Goal: Check status: Check status

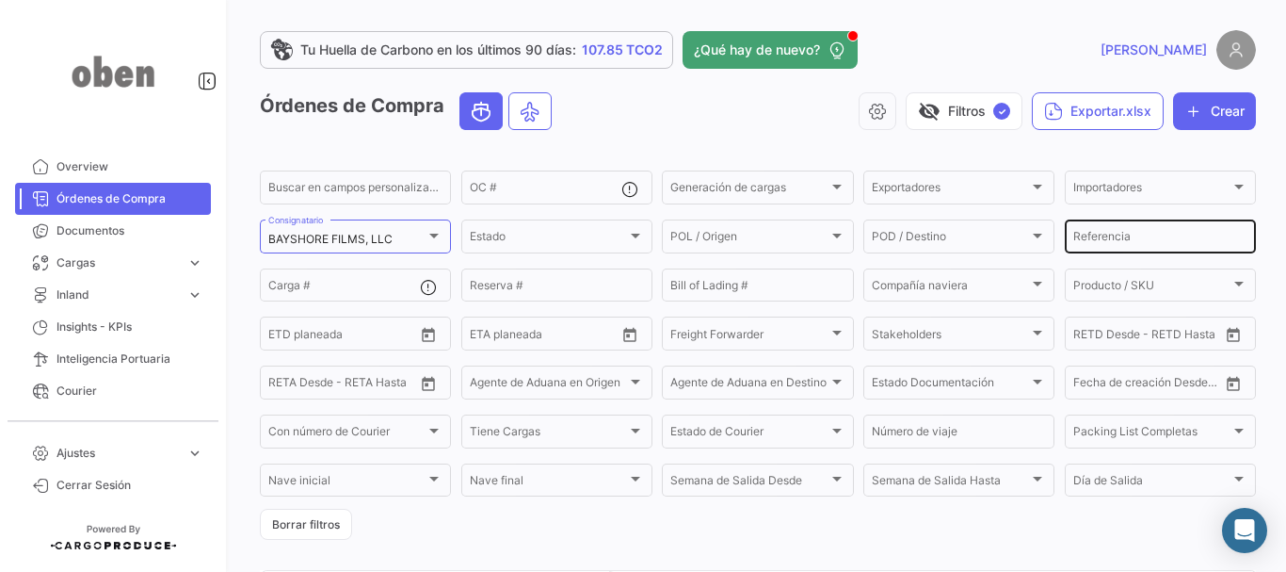
click at [1120, 235] on input "Referencia" at bounding box center [1160, 239] width 174 height 13
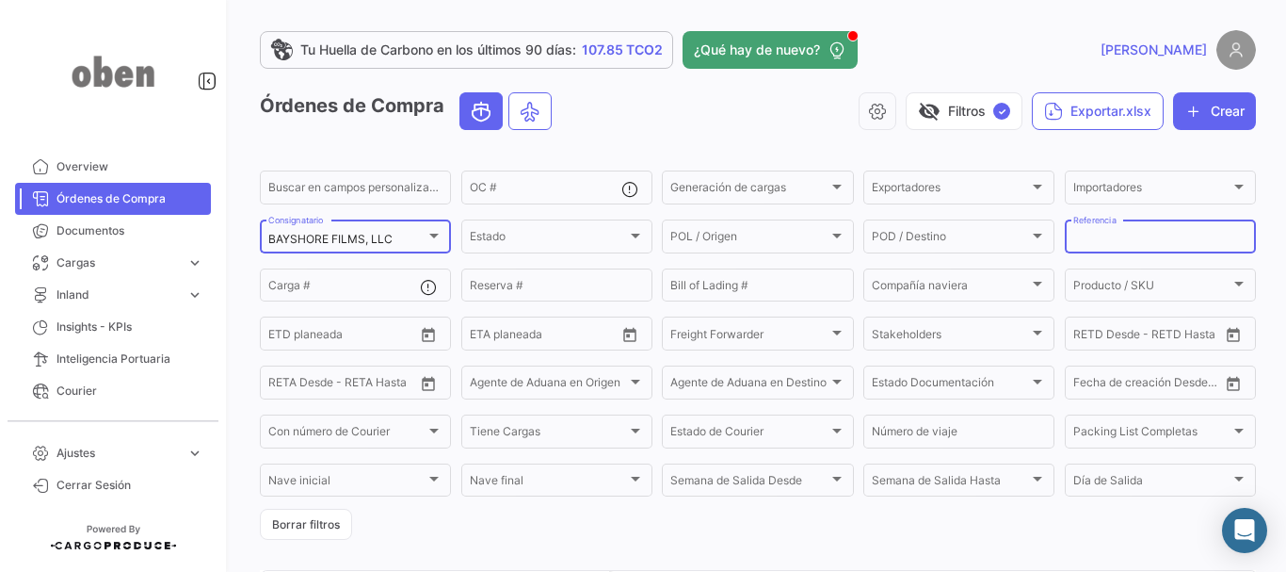
click at [426, 237] on div at bounding box center [434, 235] width 17 height 15
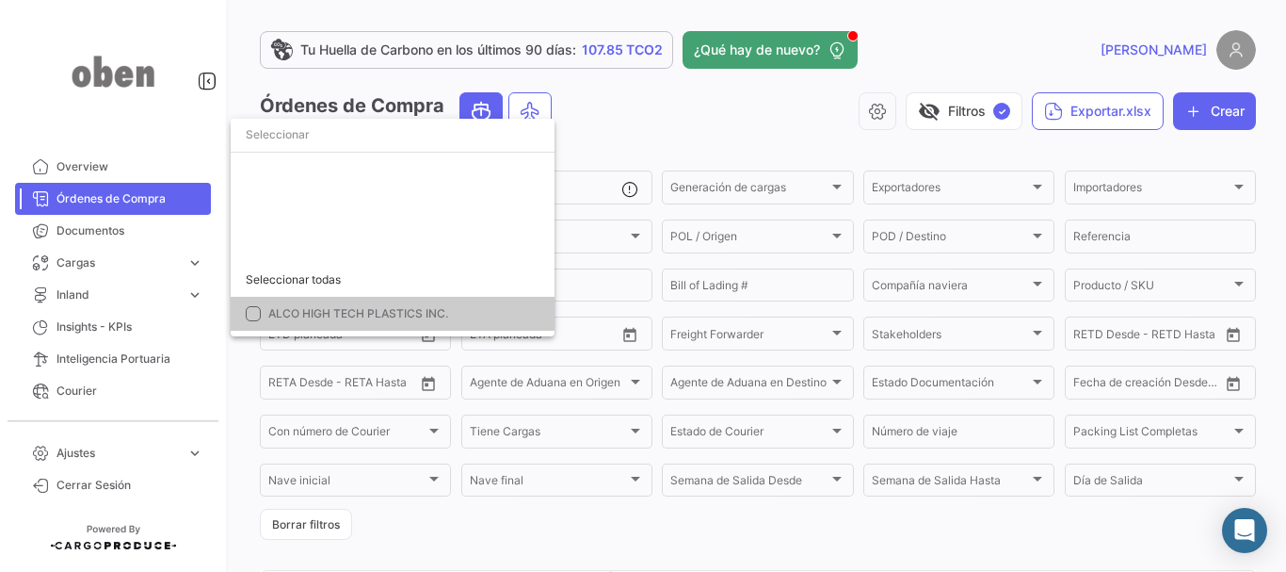
scroll to position [514, 0]
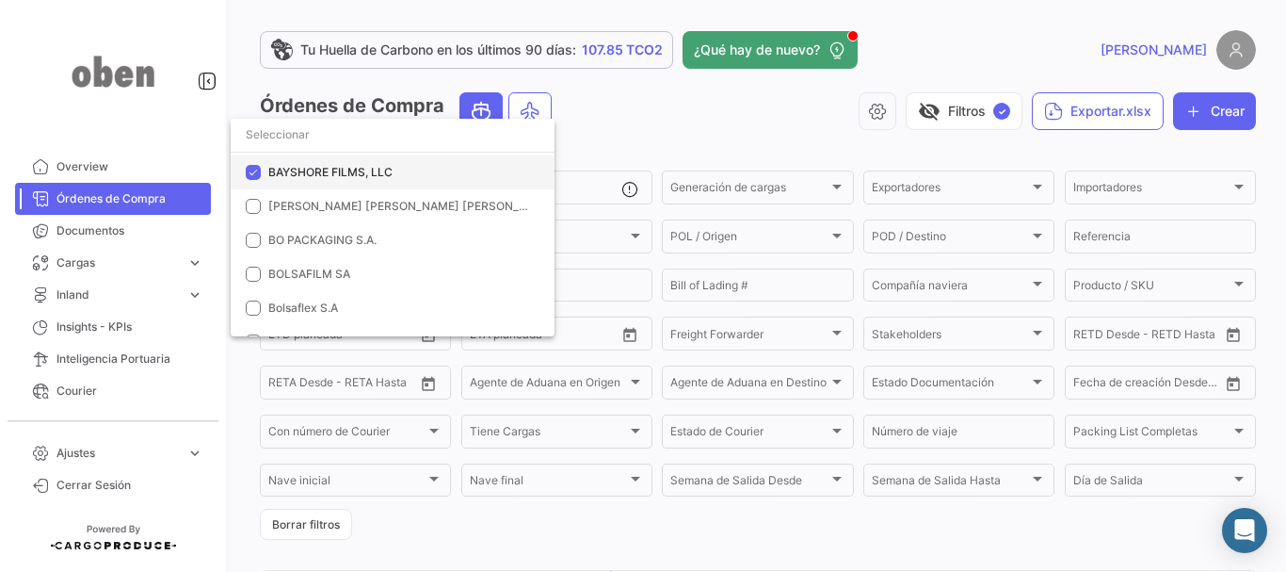
click at [254, 165] on mat-pseudo-checkbox at bounding box center [253, 172] width 15 height 15
click at [272, 142] on input "dropdown search" at bounding box center [393, 135] width 324 height 34
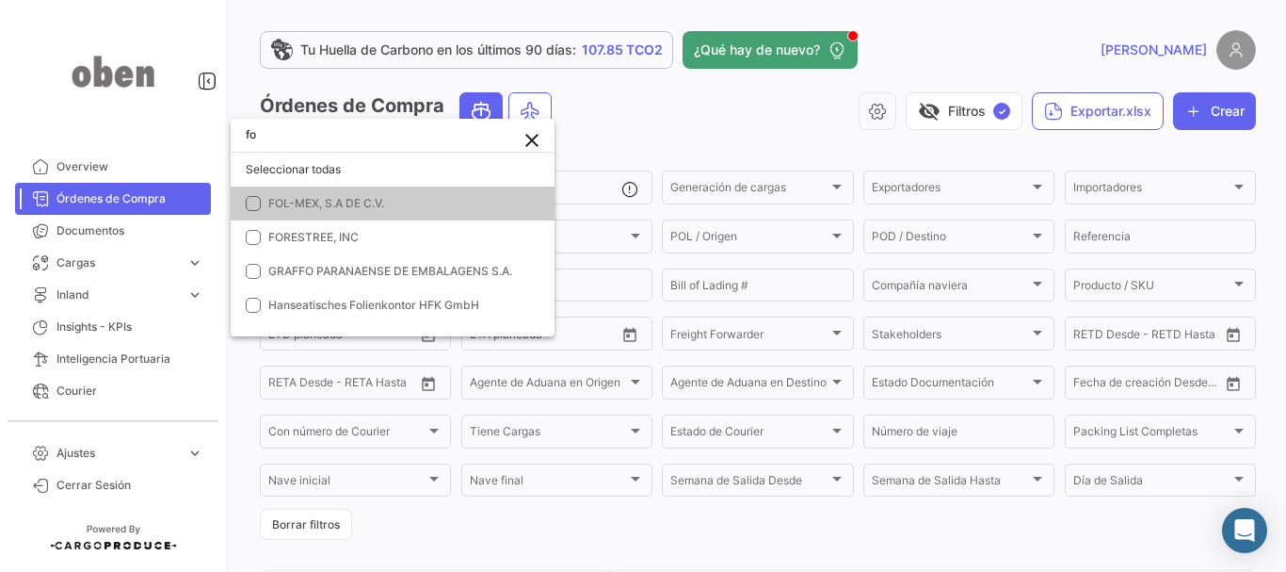
scroll to position [0, 0]
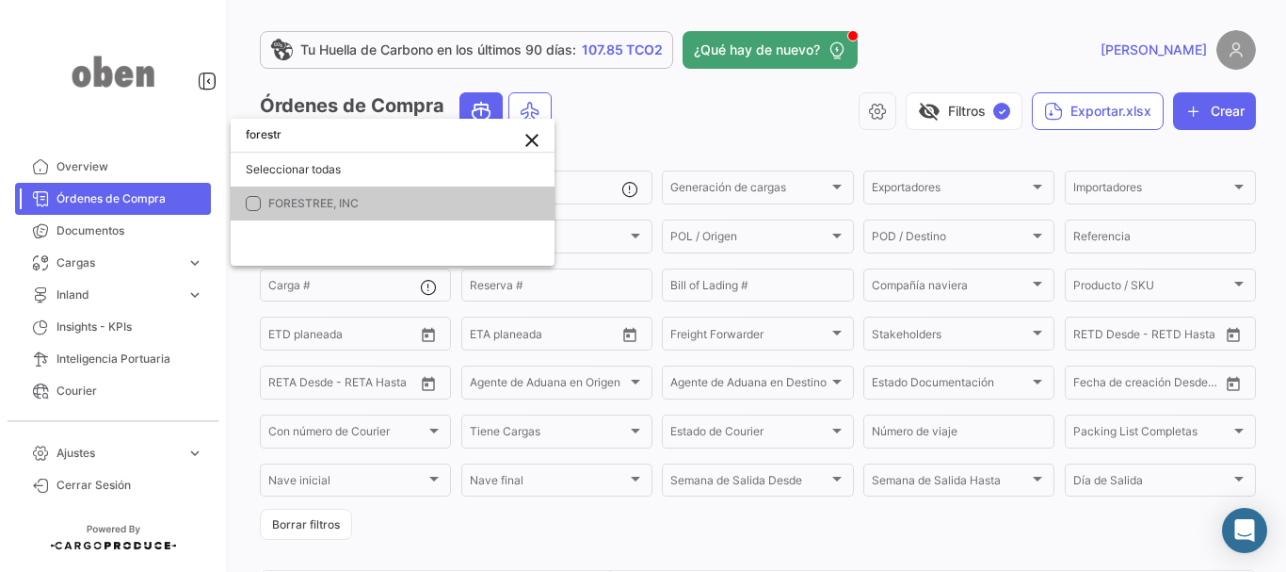
type input "forestr"
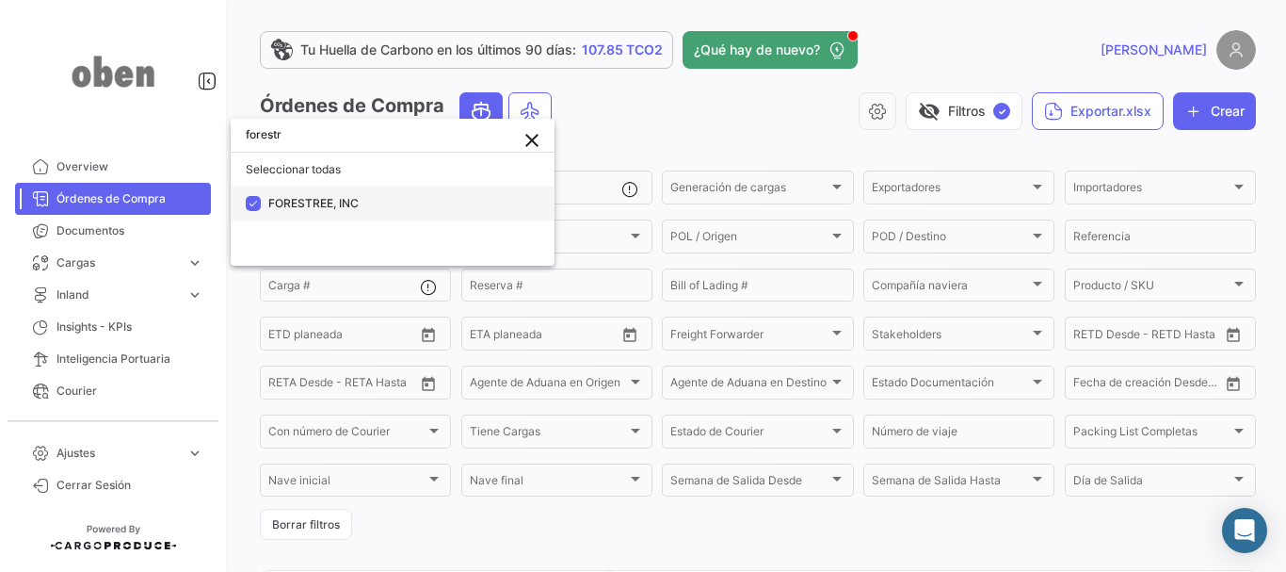
click at [280, 194] on mat-option "FORESTREE, INC" at bounding box center [393, 203] width 324 height 34
click at [326, 203] on span "FORESTREE, INC" at bounding box center [313, 203] width 90 height 14
click at [674, 102] on div at bounding box center [643, 286] width 1286 height 572
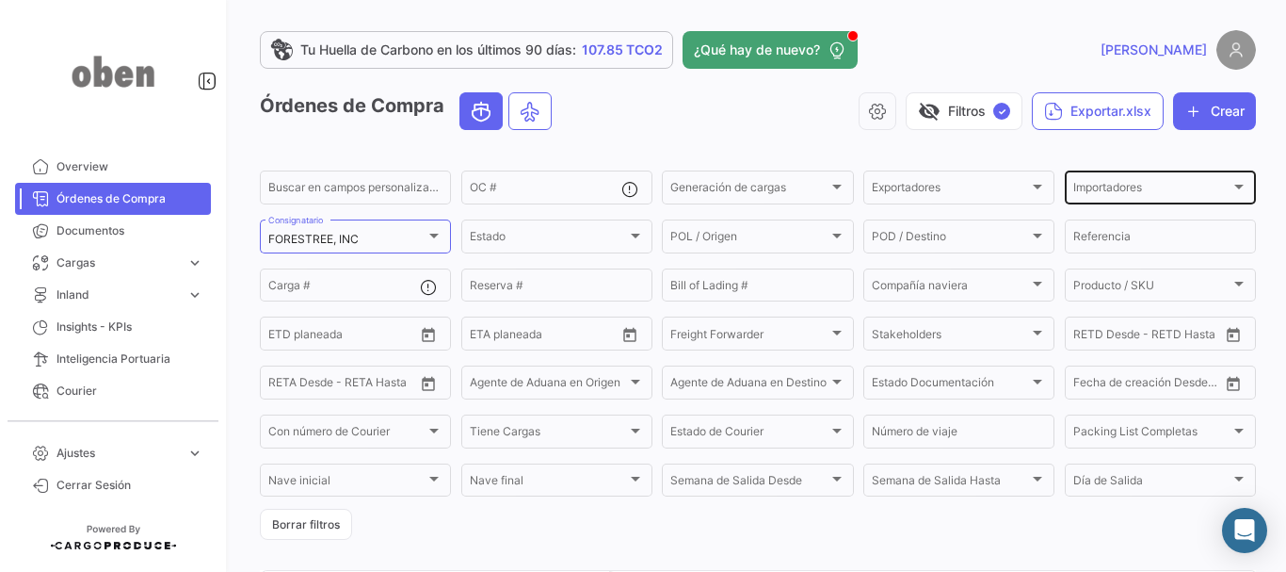
click at [1136, 178] on div "Importadores Importadores" at bounding box center [1160, 186] width 174 height 37
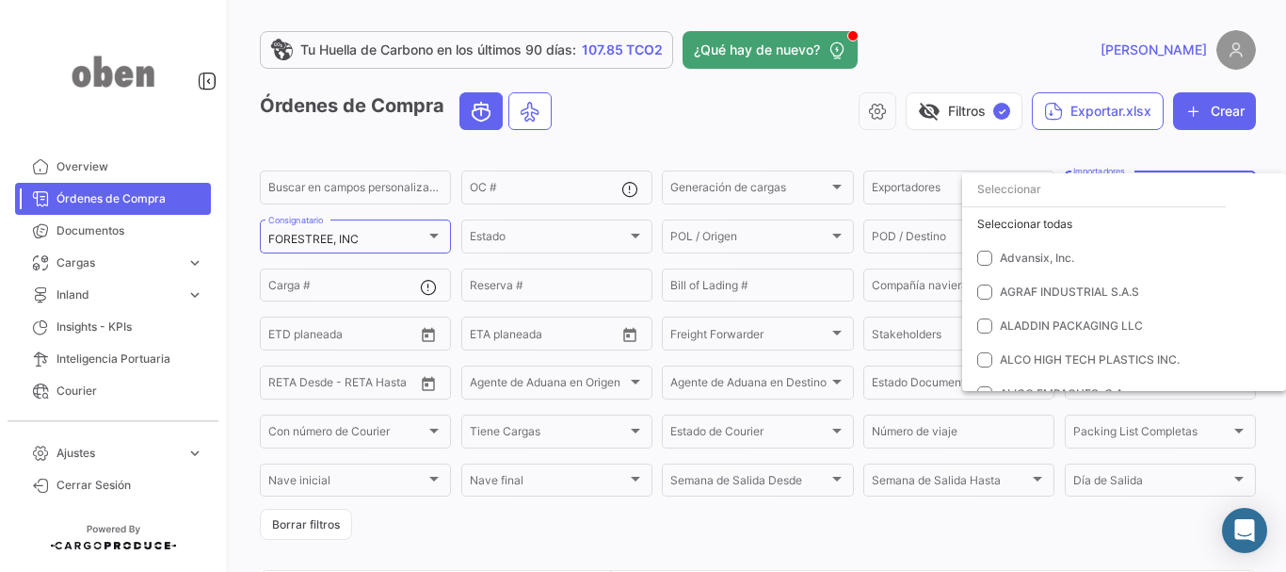
click at [1007, 149] on div at bounding box center [643, 286] width 1286 height 572
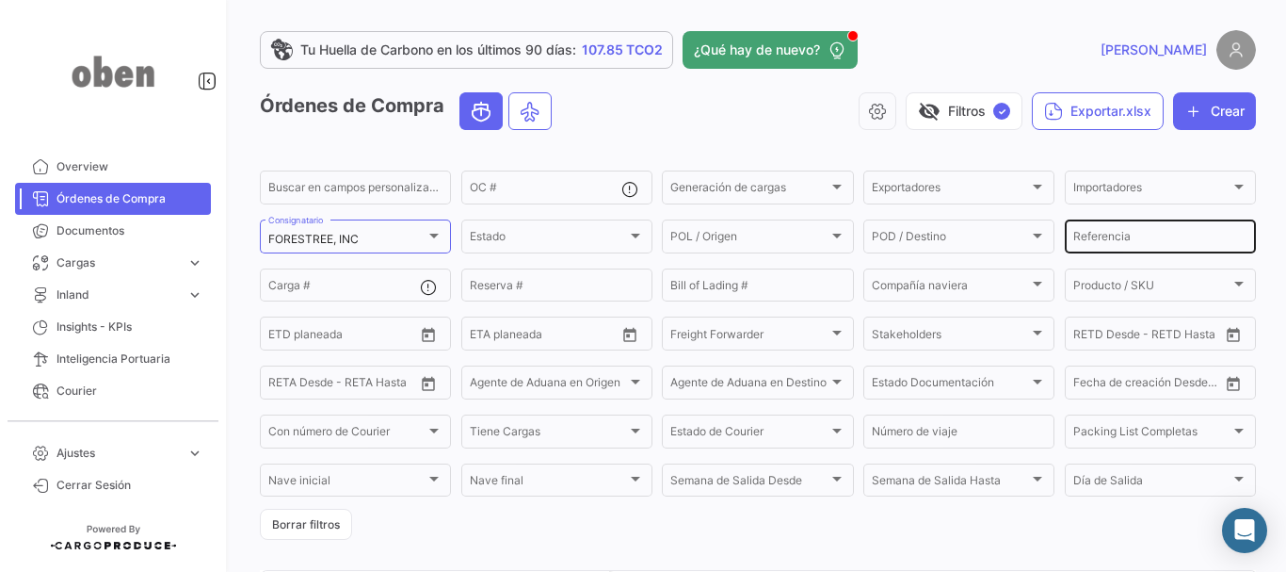
click at [1106, 248] on div "Referencia" at bounding box center [1160, 235] width 174 height 37
click at [1258, 201] on div "Tu Huella de Carbono en los últimos 90 [PERSON_NAME]: 107.85 TCO2 ¿Qué hay de n…" at bounding box center [758, 286] width 1056 height 572
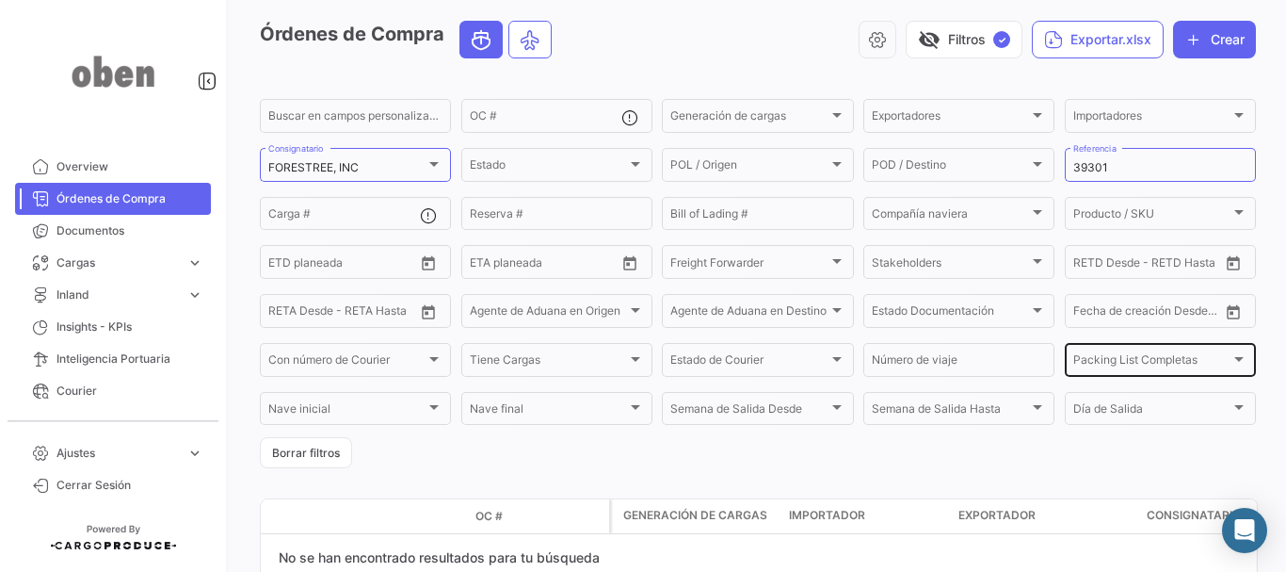
scroll to position [71, 0]
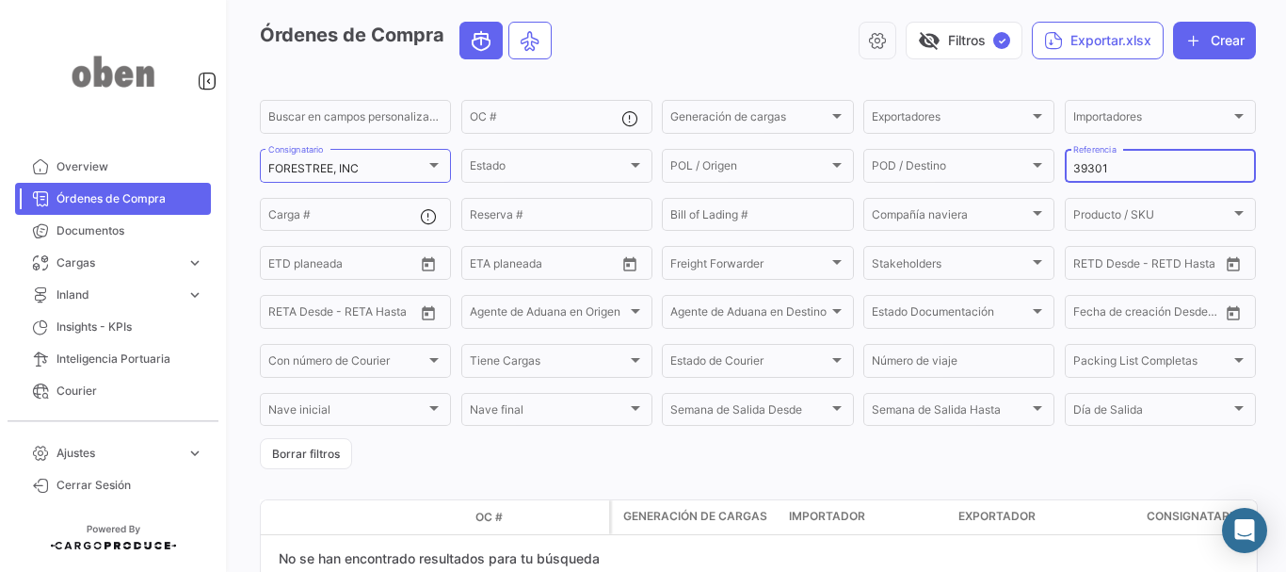
click at [1131, 171] on input "39301" at bounding box center [1160, 168] width 174 height 13
drag, startPoint x: 1124, startPoint y: 163, endPoint x: 904, endPoint y: 169, distance: 220.4
click at [0, 0] on div "Buscar en [PERSON_NAME] personalizados... OC # Generación [PERSON_NAME] Generac…" at bounding box center [0, 0] width 0 height 0
paste input "25035"
type input "25035"
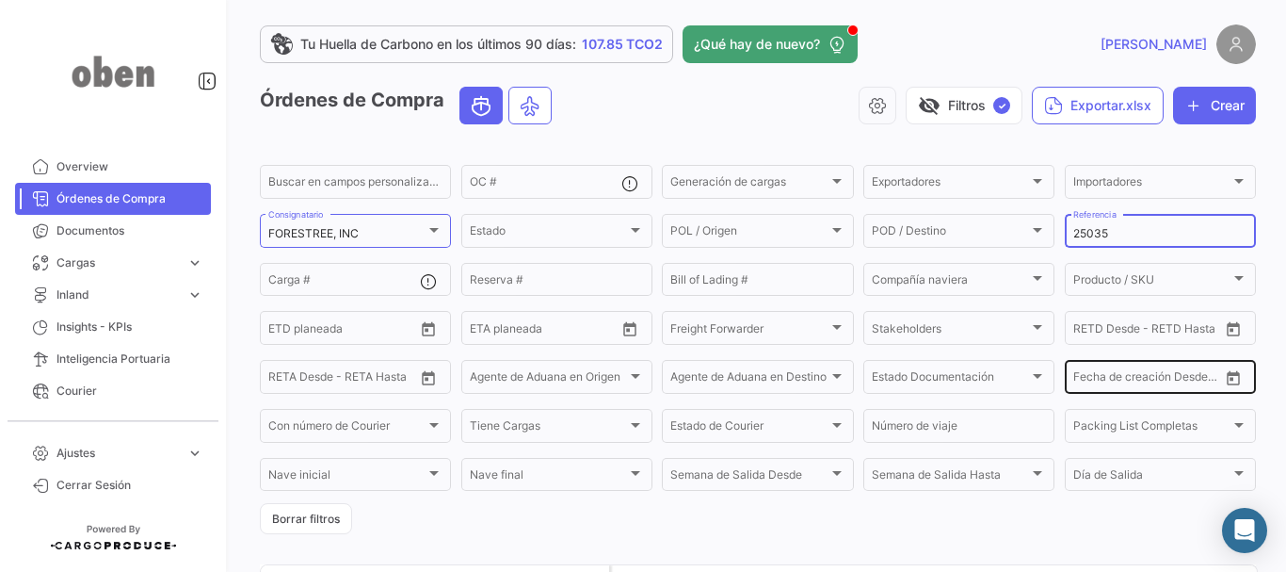
scroll to position [0, 0]
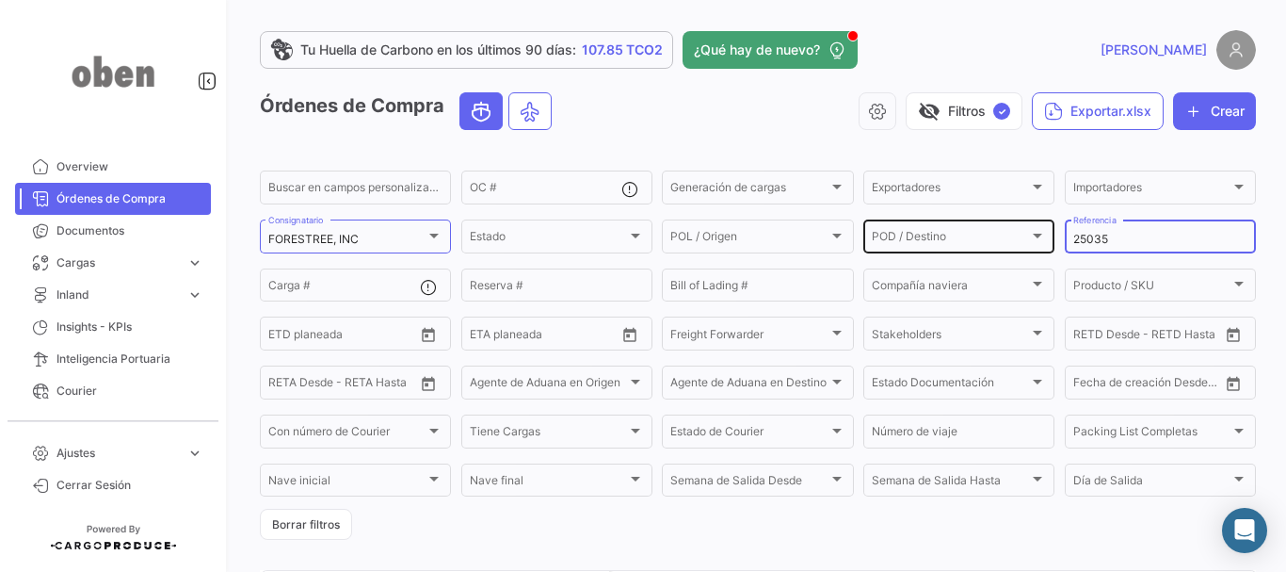
drag, startPoint x: 1165, startPoint y: 240, endPoint x: 902, endPoint y: 237, distance: 262.7
click at [0, 0] on div "Buscar en [PERSON_NAME] personalizados... OC # Generación [PERSON_NAME] Generac…" at bounding box center [0, 0] width 0 height 0
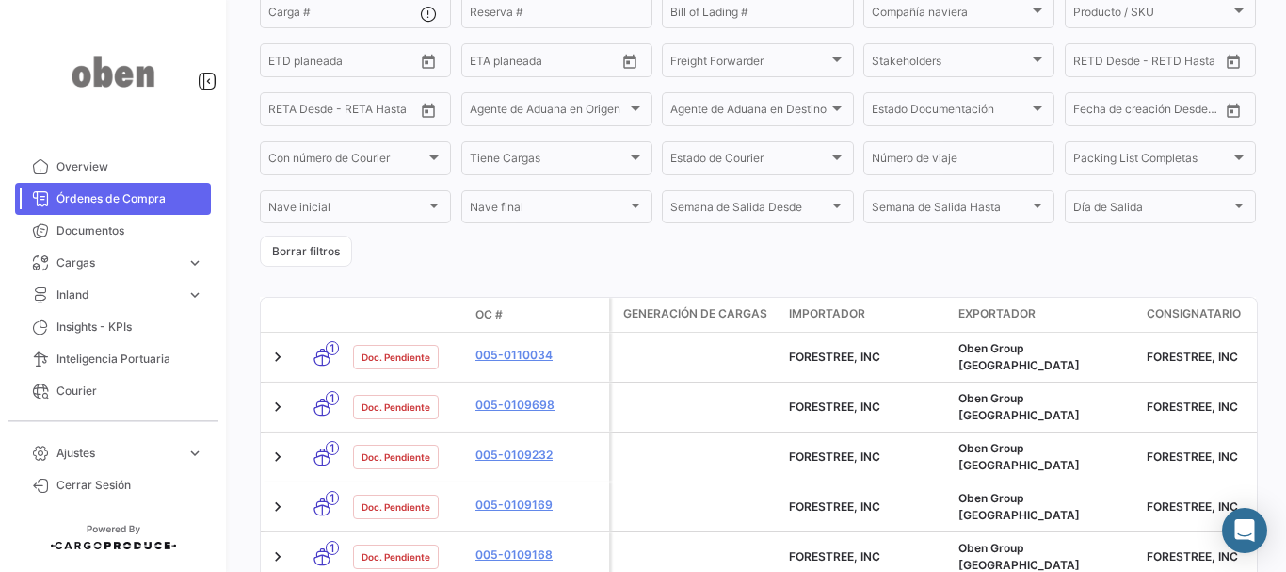
scroll to position [317, 0]
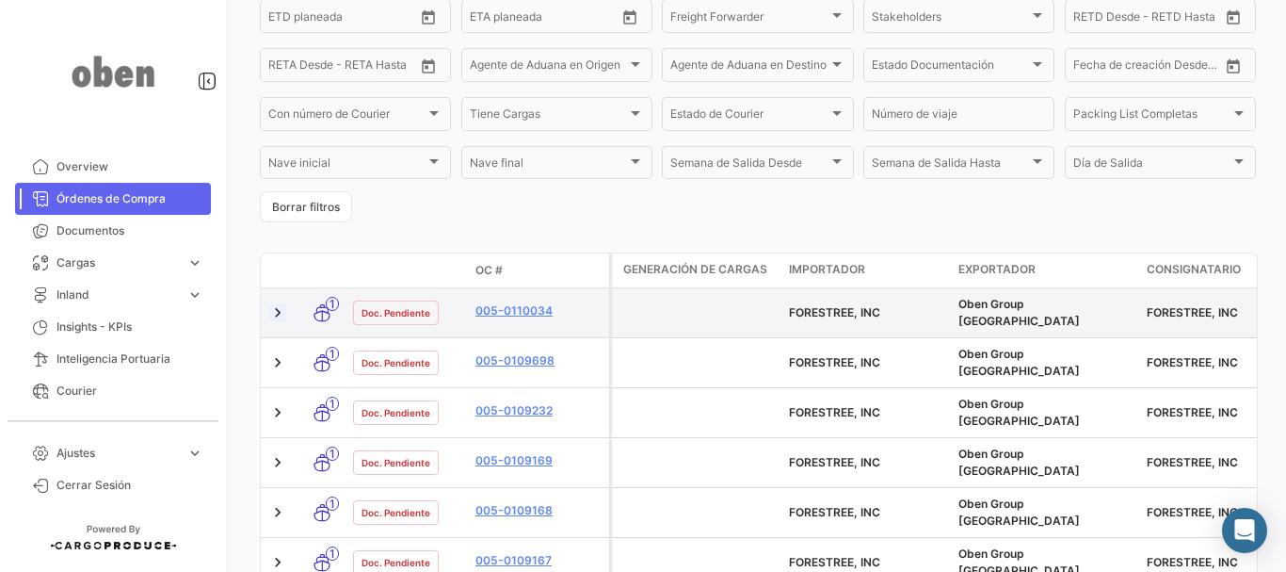
click at [274, 316] on link at bounding box center [277, 312] width 19 height 19
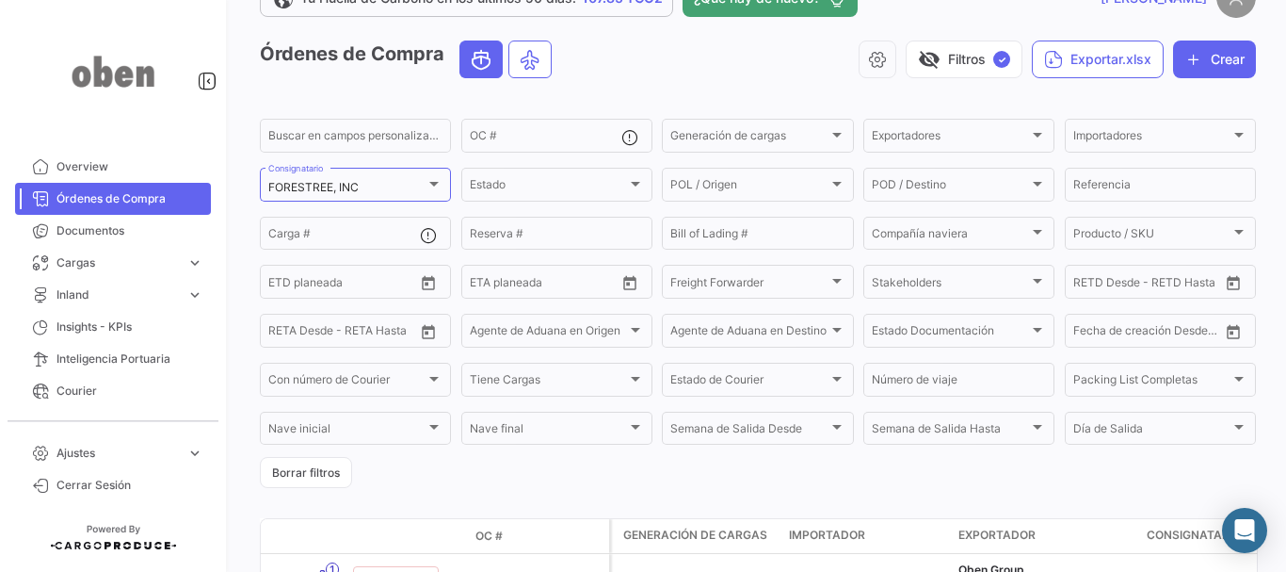
scroll to position [35, 0]
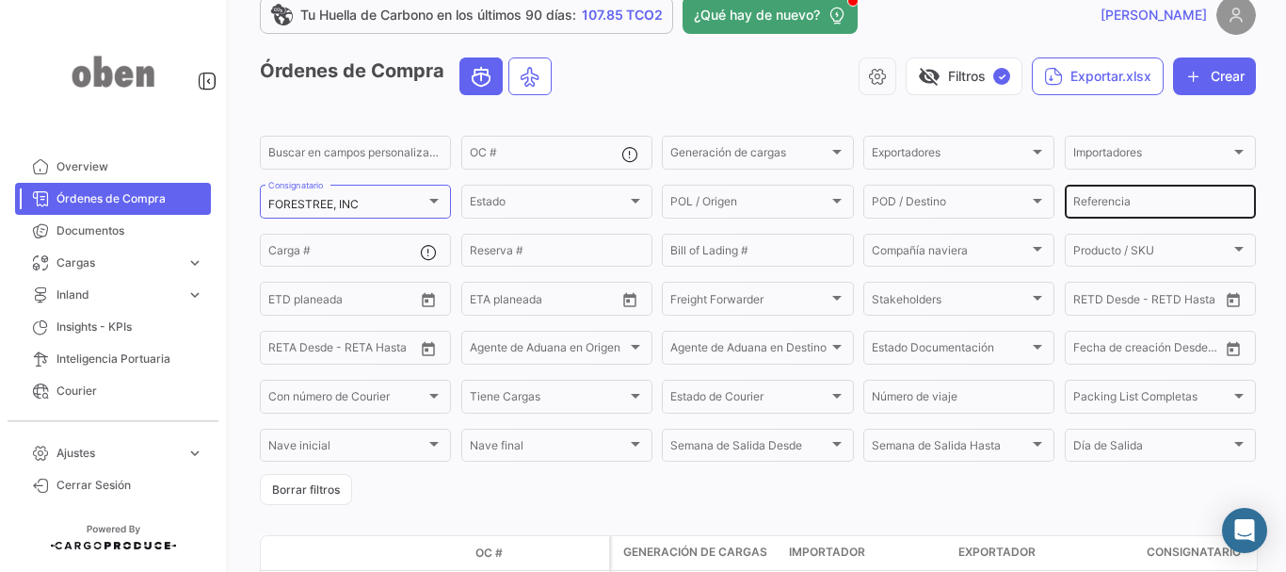
click at [1097, 201] on input "Referencia" at bounding box center [1160, 204] width 174 height 13
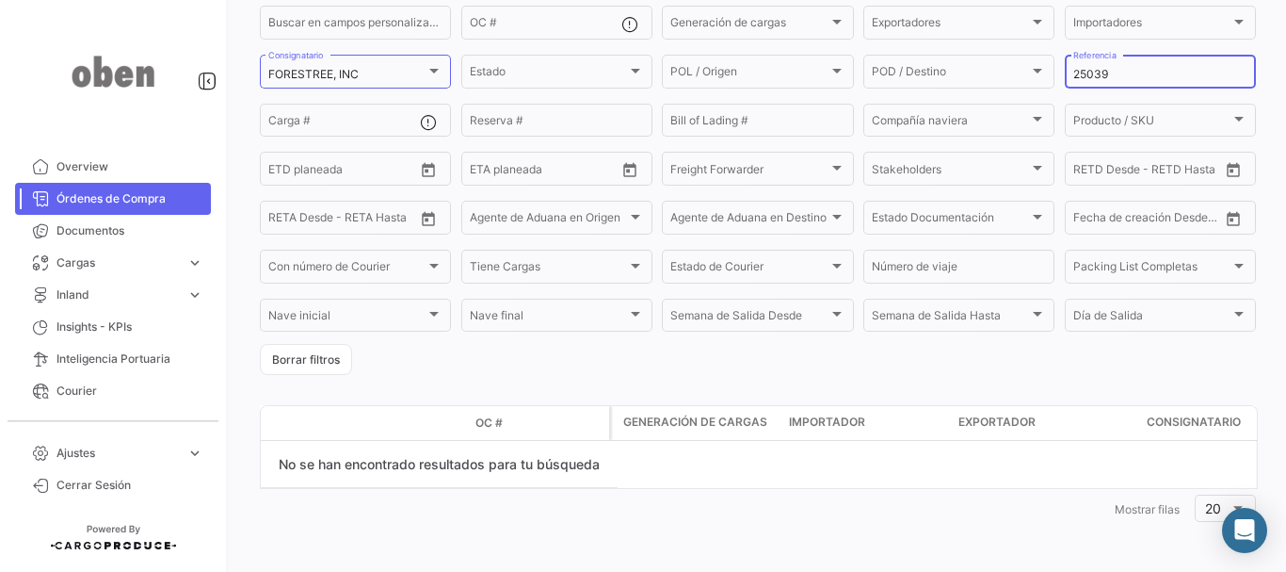
scroll to position [71, 0]
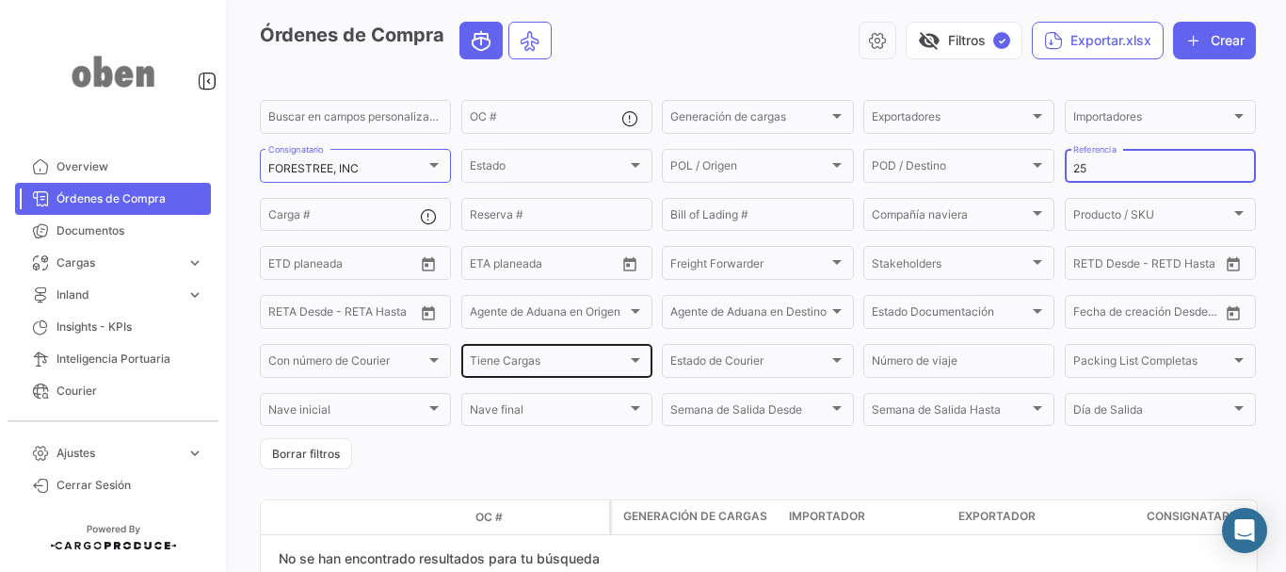
type input "2"
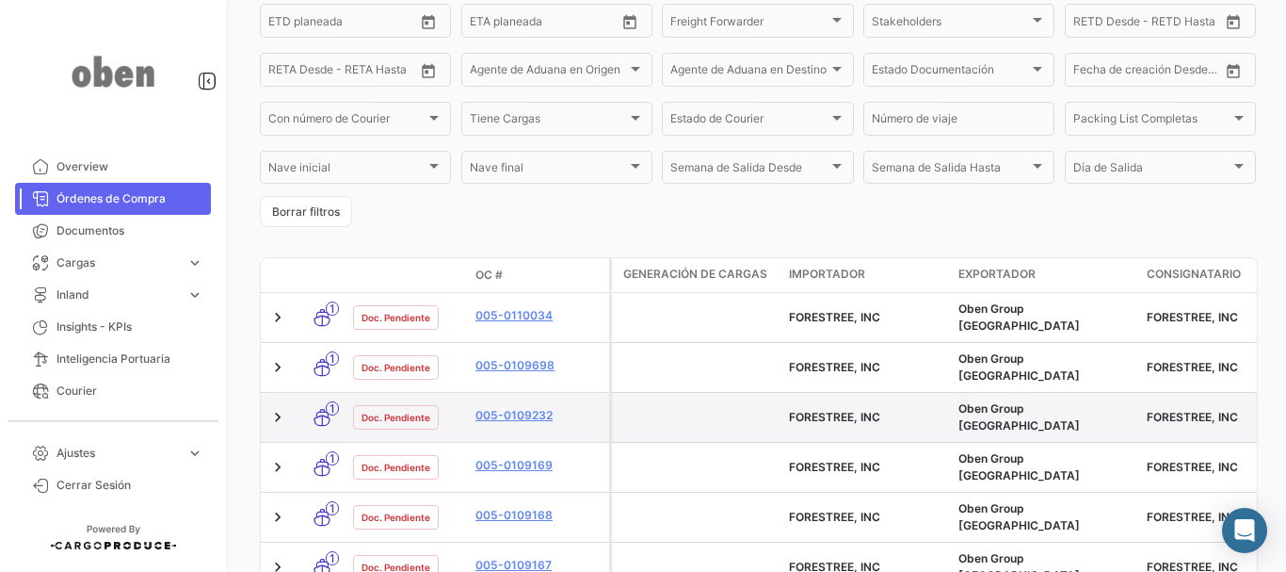
scroll to position [353, 0]
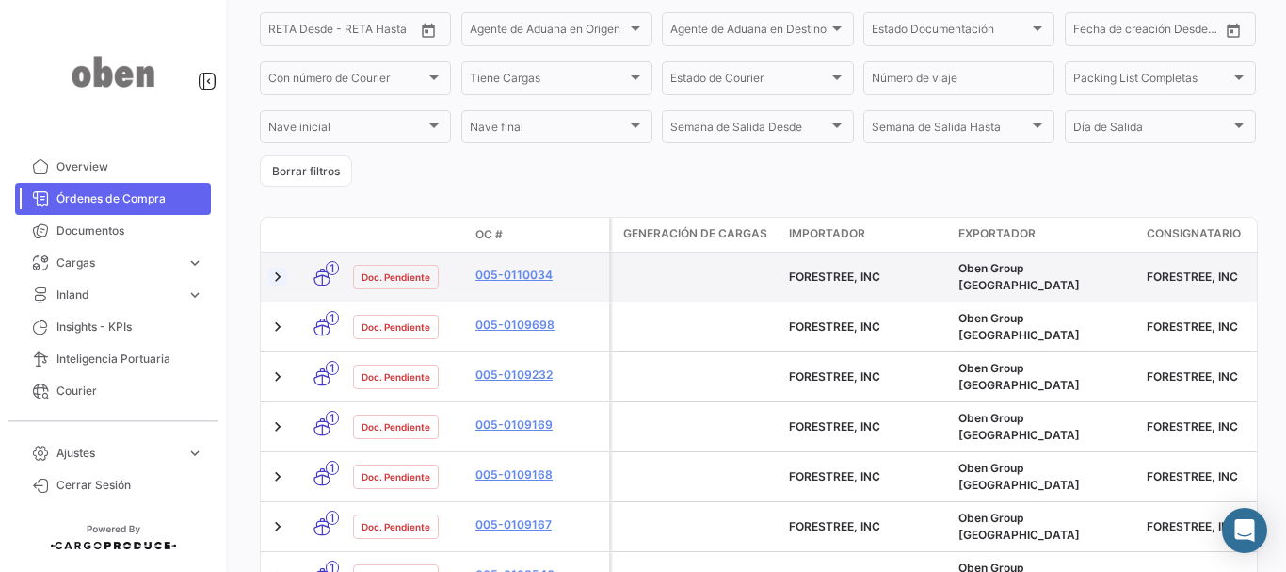
click at [273, 275] on link at bounding box center [277, 276] width 19 height 19
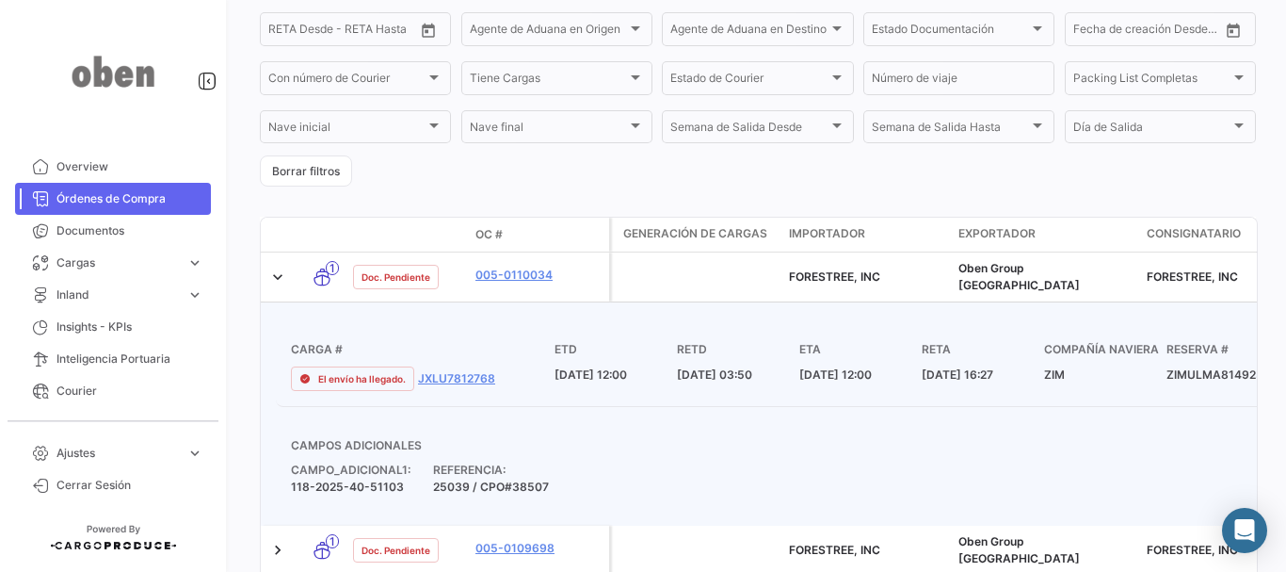
drag, startPoint x: 442, startPoint y: 475, endPoint x: 546, endPoint y: 478, distance: 104.5
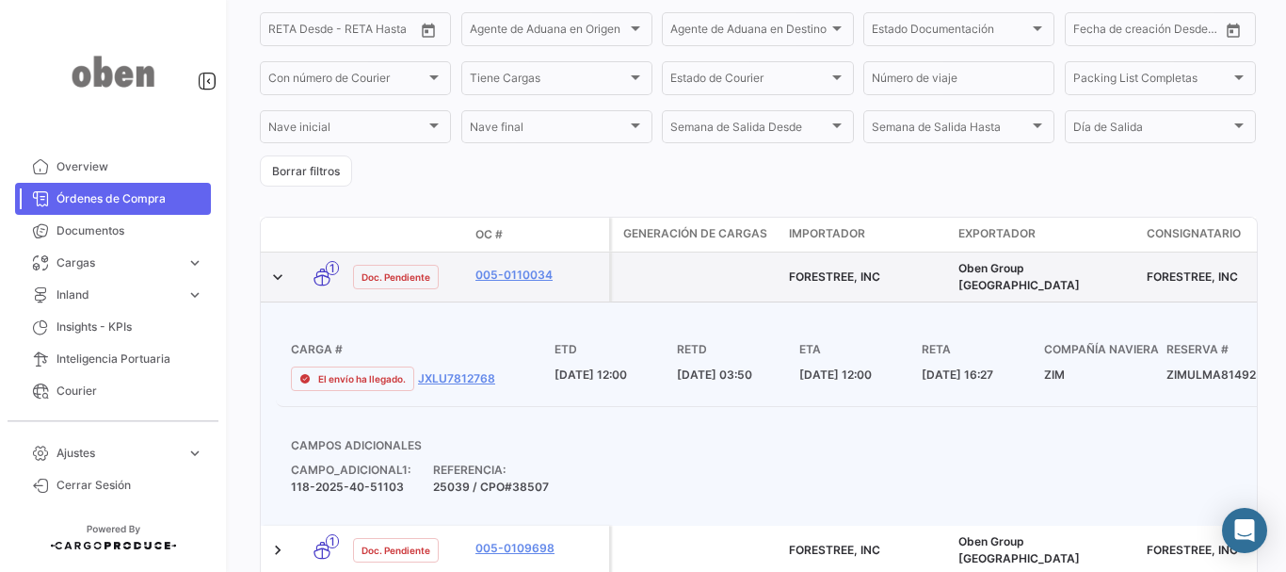
copy span "25039 / CPO#38507"
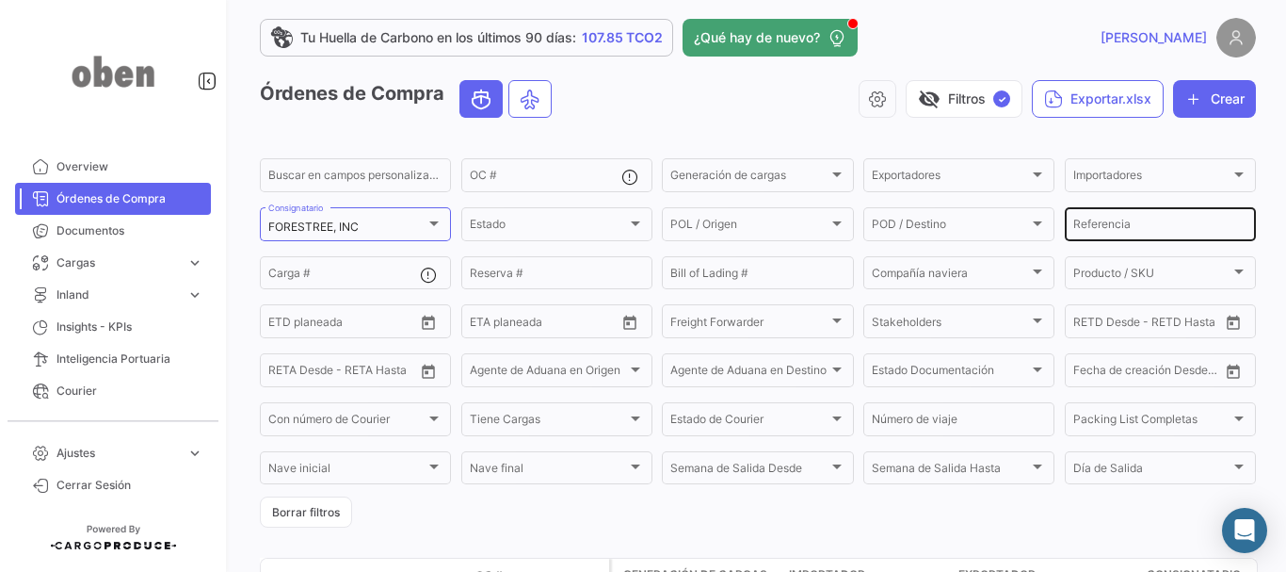
scroll to position [0, 0]
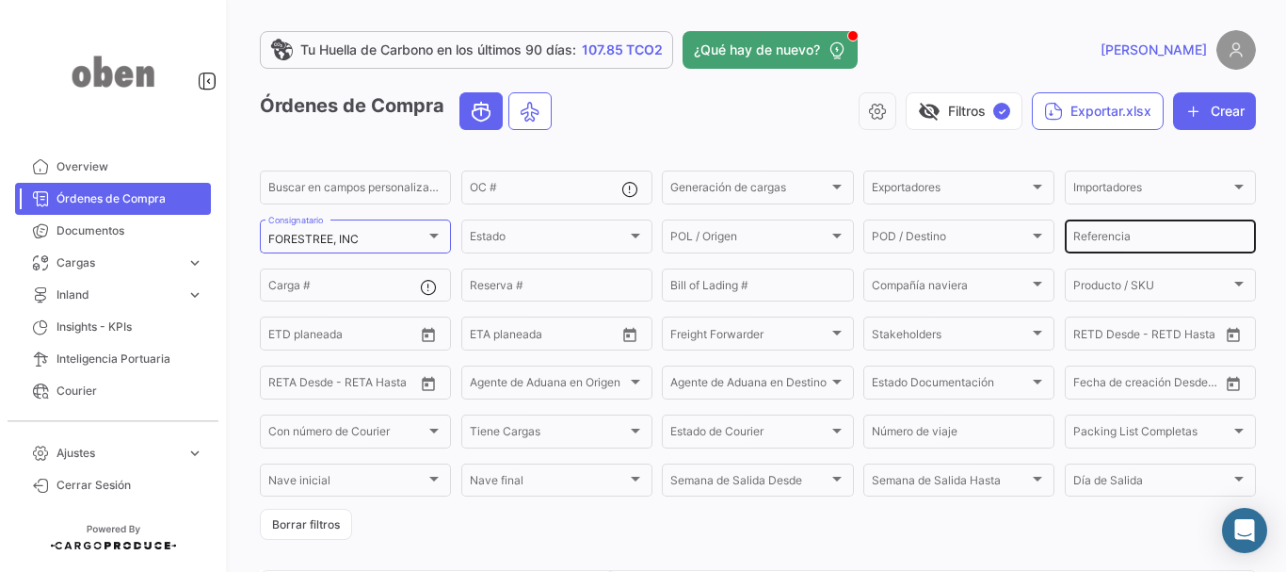
click at [1118, 234] on input "Referencia" at bounding box center [1160, 239] width 174 height 13
paste input "25039 / CPO#38507"
click at [1256, 244] on div "Tu Huella de Carbono en los últimos 90 [PERSON_NAME]: 107.85 TCO2 ¿Qué hay de n…" at bounding box center [758, 286] width 1056 height 572
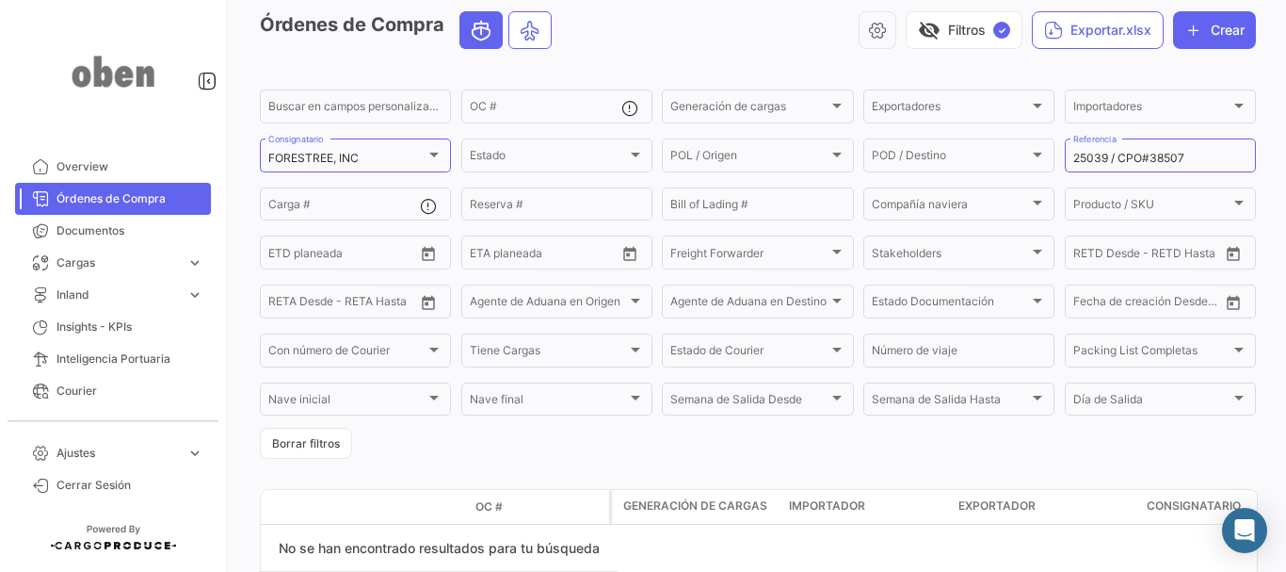
scroll to position [71, 0]
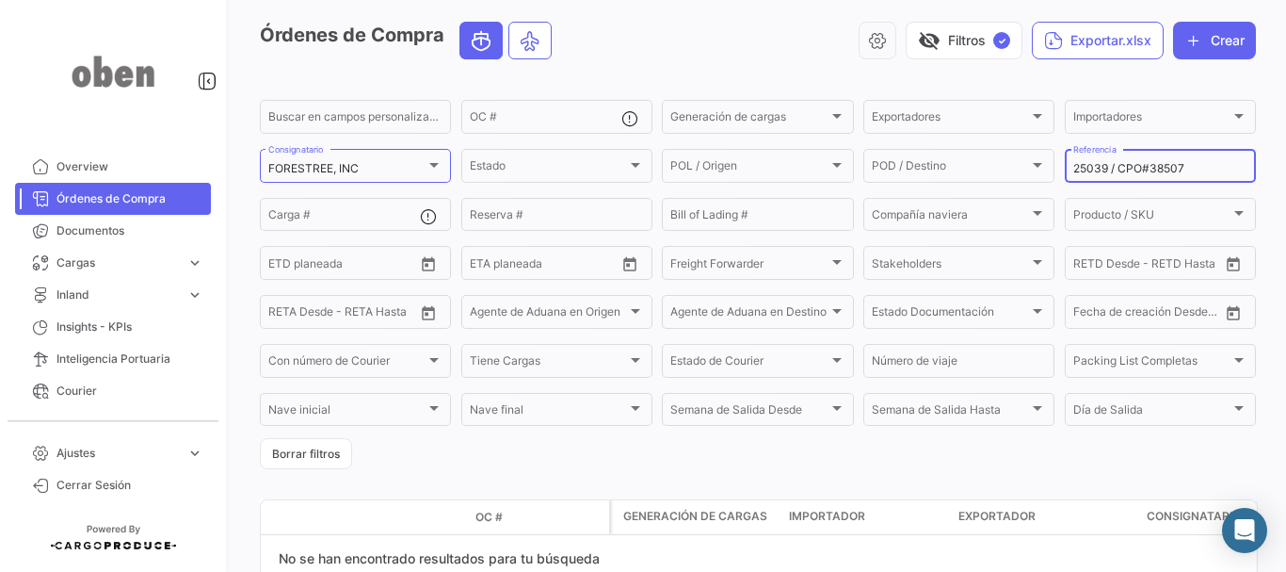
drag, startPoint x: 1100, startPoint y: 169, endPoint x: 1285, endPoint y: 182, distance: 185.9
click at [1285, 182] on div "Tu Huella de Carbono en los últimos 90 [PERSON_NAME]: 107.85 TCO2 ¿Qué hay de n…" at bounding box center [758, 286] width 1056 height 572
type input "25039"
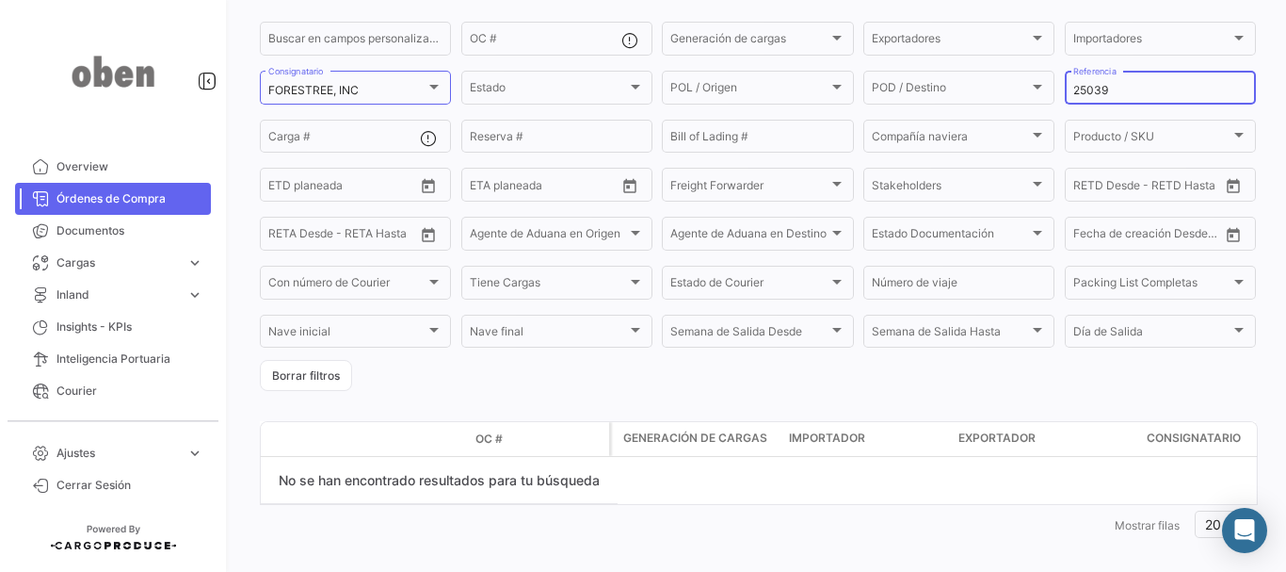
scroll to position [140, 0]
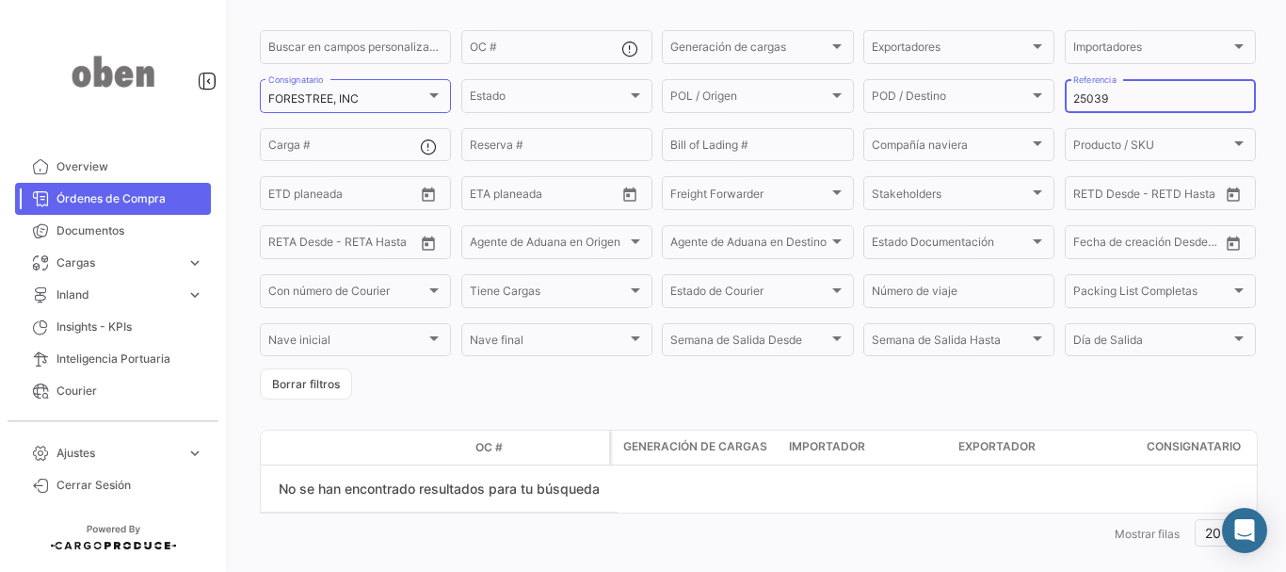
drag, startPoint x: 1127, startPoint y: 99, endPoint x: 983, endPoint y: 115, distance: 144.9
click at [0, 0] on div "Buscar en [PERSON_NAME] personalizados... OC # Generación [PERSON_NAME] Generac…" at bounding box center [0, 0] width 0 height 0
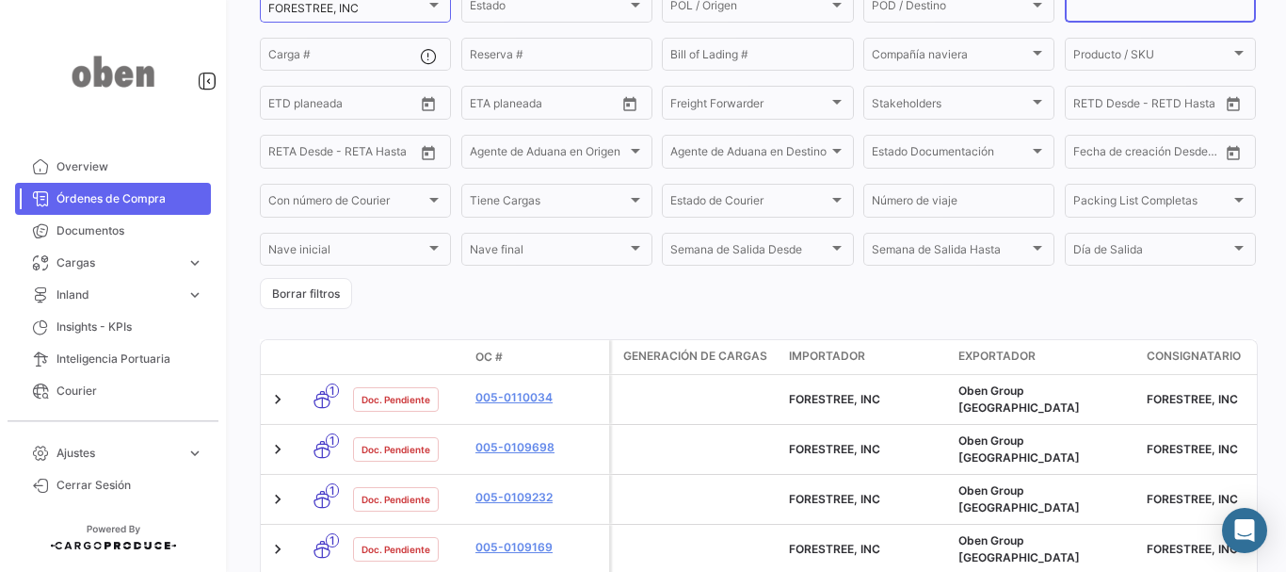
scroll to position [234, 0]
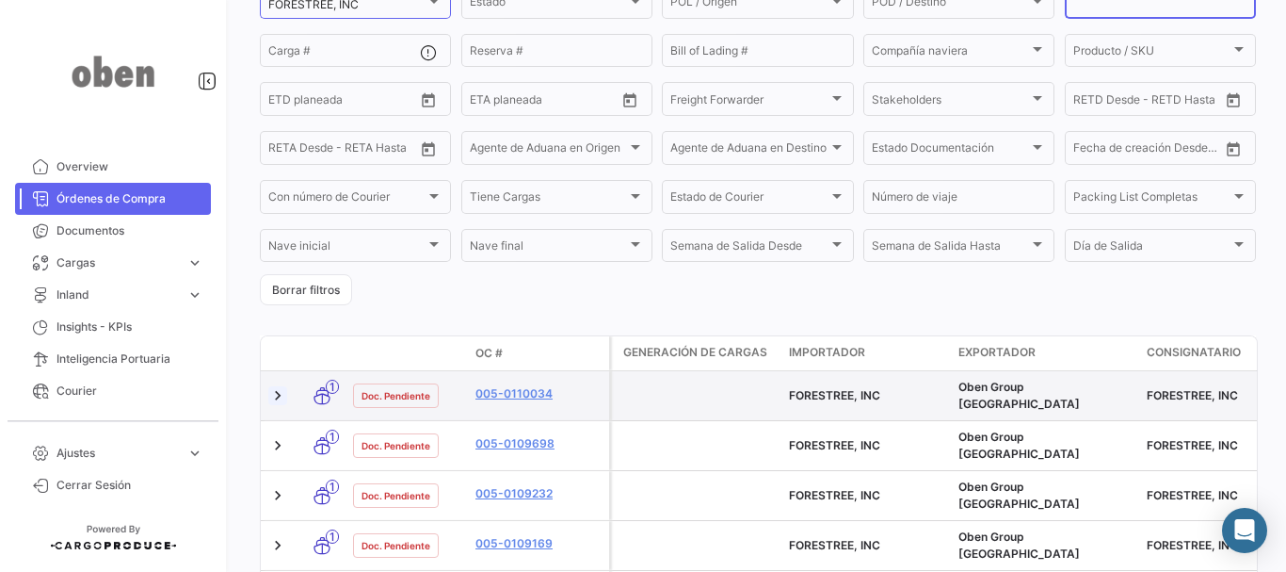
click at [273, 387] on link at bounding box center [277, 395] width 19 height 19
